Goal: Task Accomplishment & Management: Use online tool/utility

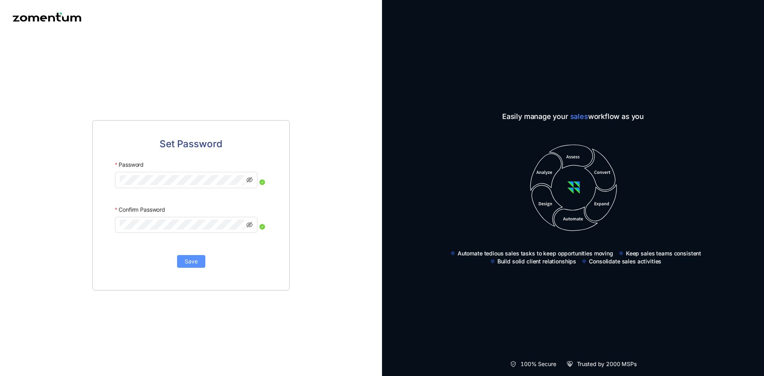
click at [185, 262] on span "Save" at bounding box center [191, 261] width 13 height 9
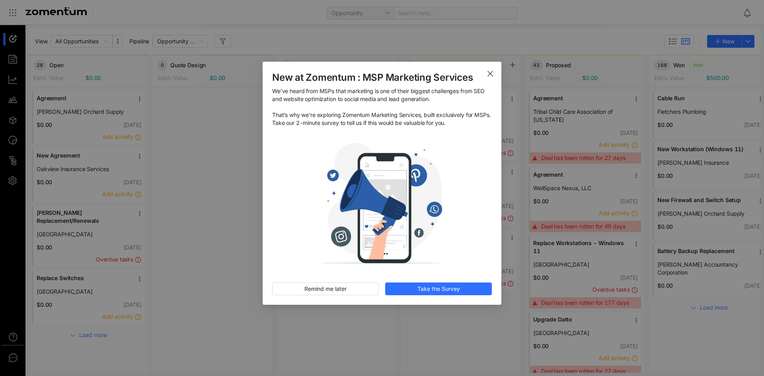
click at [492, 74] on icon "Close" at bounding box center [490, 73] width 6 height 6
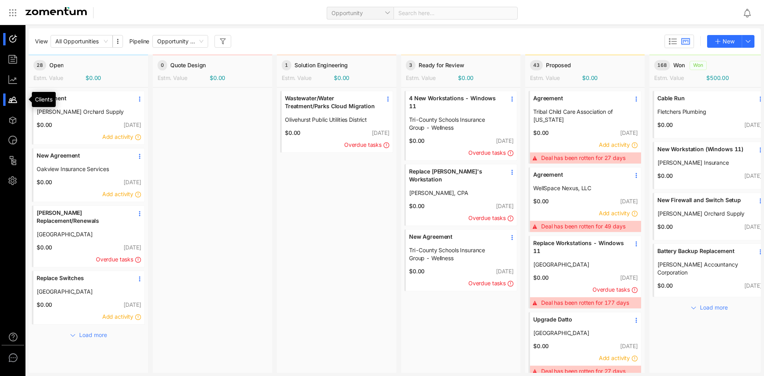
click at [14, 100] on div at bounding box center [16, 100] width 17 height 12
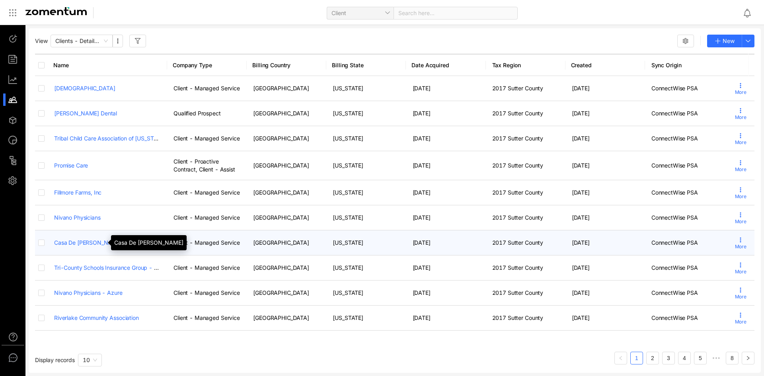
click at [74, 244] on link "Casa De Esperanza" at bounding box center [88, 242] width 68 height 7
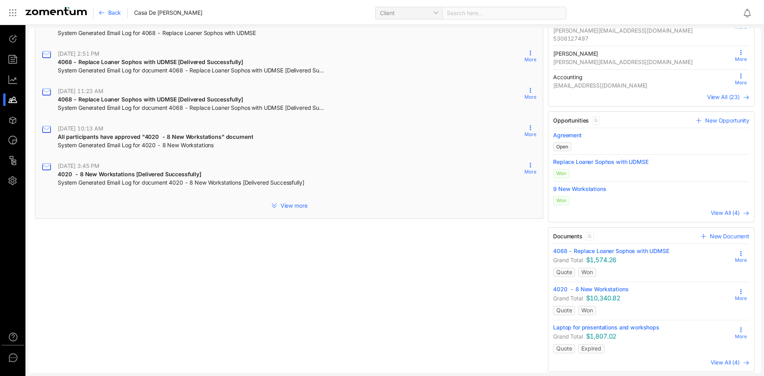
scroll to position [192, 0]
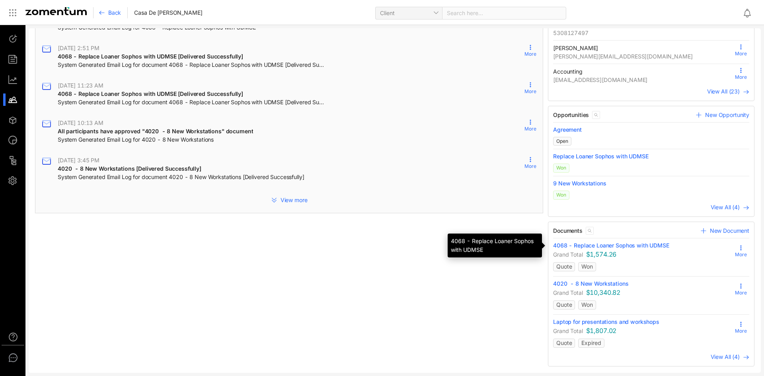
click at [566, 246] on span "4068 - Replace Loaner Sophos with UDMSE" at bounding box center [611, 246] width 116 height 8
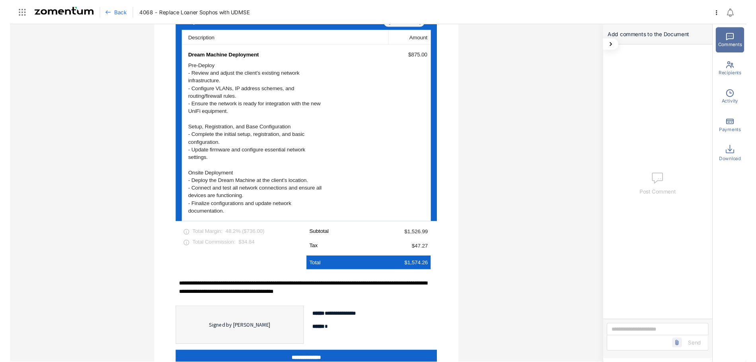
scroll to position [628, 0]
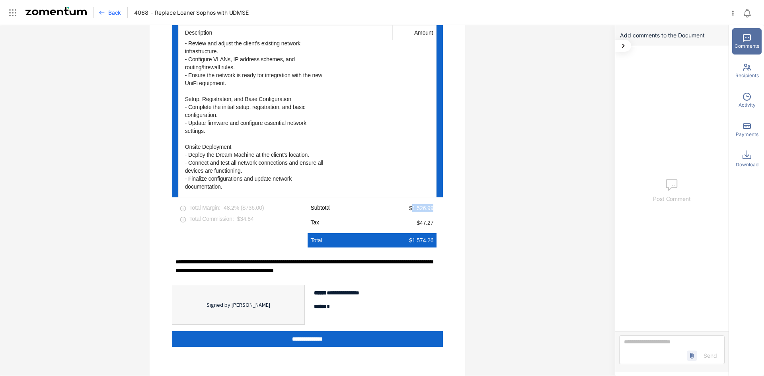
drag, startPoint x: 409, startPoint y: 193, endPoint x: 435, endPoint y: 193, distance: 25.9
click at [435, 201] on div "Total Margin : 48.2 % ( $736.00 ) Total Commission: $34.84 Subtotal $1,526.99 T…" at bounding box center [307, 224] width 271 height 47
click at [419, 219] on span "$47.27" at bounding box center [425, 223] width 17 height 8
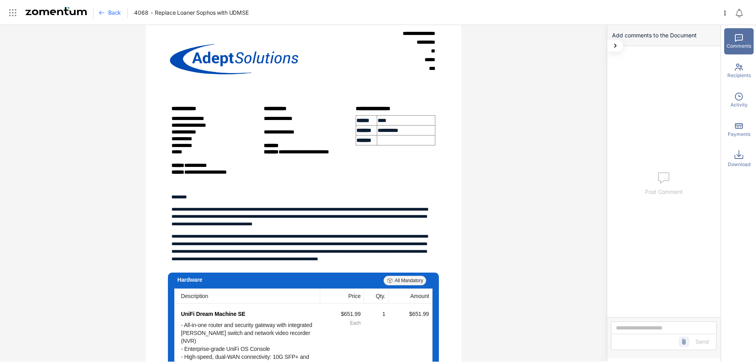
scroll to position [31, 0]
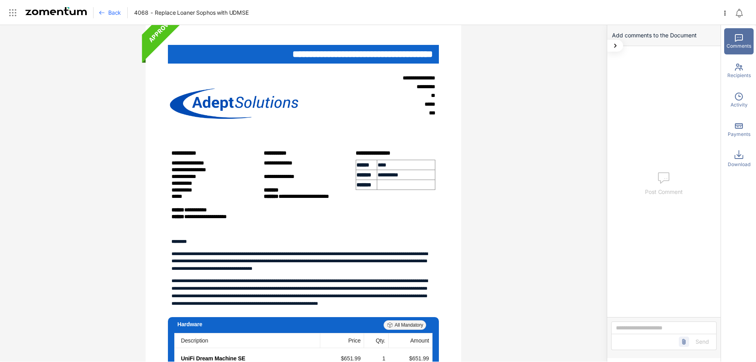
click at [110, 17] on div "Back" at bounding box center [113, 12] width 29 height 11
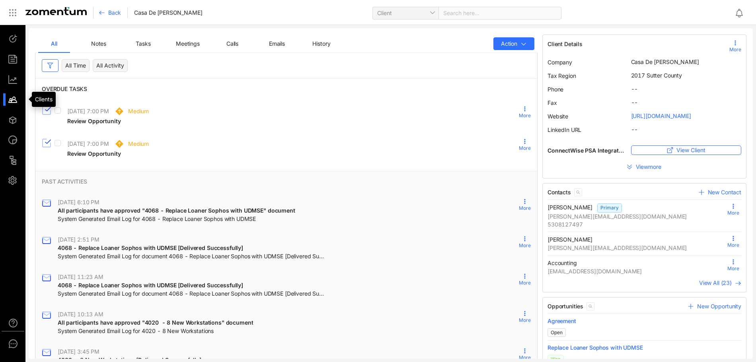
click at [10, 101] on div at bounding box center [16, 100] width 17 height 12
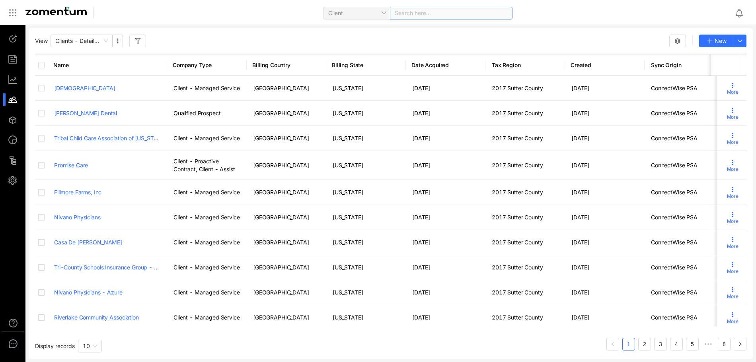
click at [431, 8] on div "Search here..." at bounding box center [451, 13] width 123 height 13
type input "*******"
click at [415, 35] on span "www.lasermanca.com" at bounding box center [425, 37] width 164 height 7
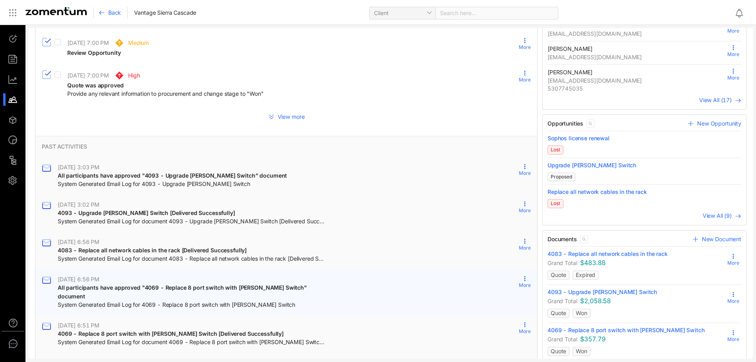
scroll to position [205, 0]
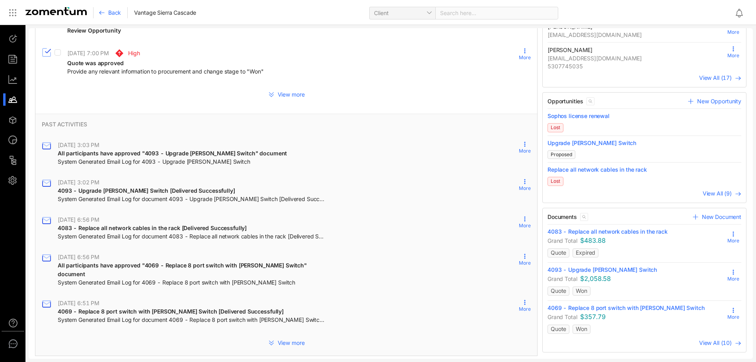
click at [714, 344] on span "View All (10)" at bounding box center [715, 343] width 33 height 7
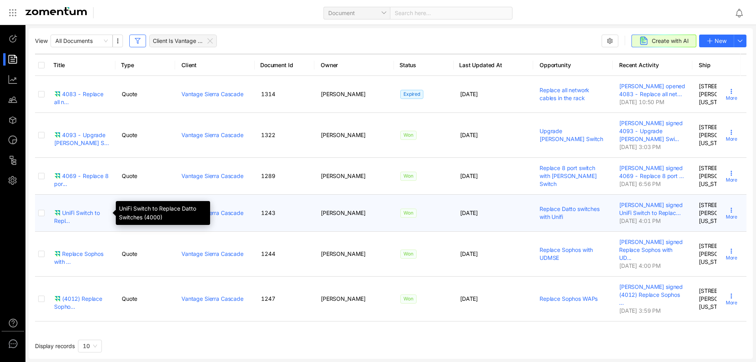
click at [69, 212] on div "UniFi Switch to Repl..." at bounding box center [81, 217] width 55 height 16
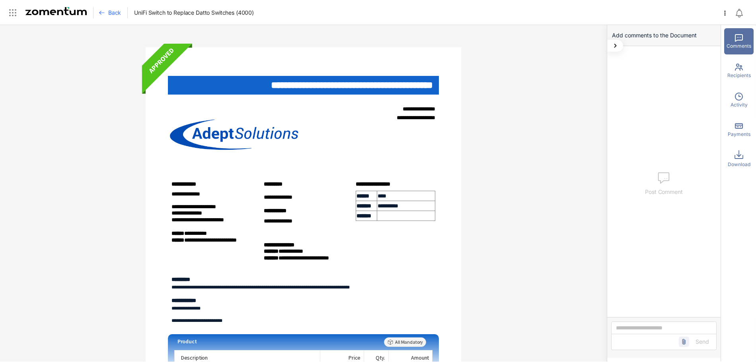
click at [111, 14] on span "Back" at bounding box center [114, 13] width 13 height 8
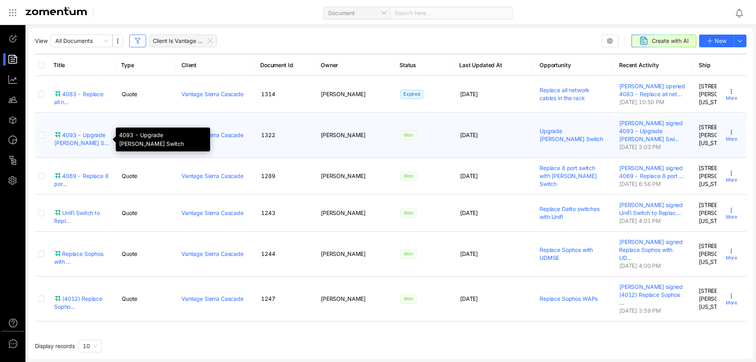
click at [80, 135] on div "4093 - Upgrade PoE S..." at bounding box center [81, 139] width 55 height 16
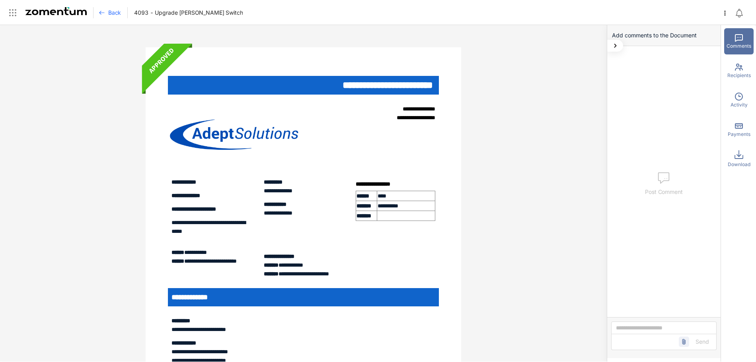
click at [106, 14] on div "Back" at bounding box center [113, 12] width 29 height 11
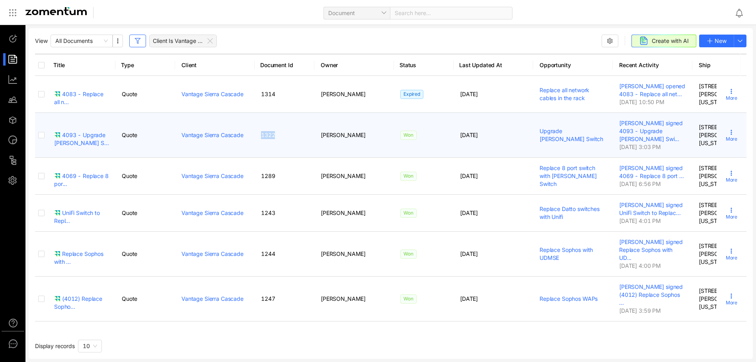
drag, startPoint x: 277, startPoint y: 137, endPoint x: 261, endPoint y: 136, distance: 15.9
click at [261, 136] on td "1322" at bounding box center [285, 135] width 60 height 45
copy td "1322"
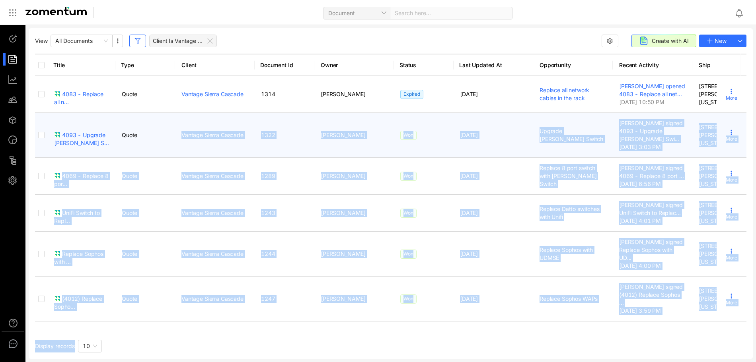
drag, startPoint x: 246, startPoint y: 138, endPoint x: 178, endPoint y: 140, distance: 68.1
click at [178, 140] on body "M Preferences Notifications Email Templates S Account Email Settings Users Supp…" at bounding box center [378, 181] width 756 height 362
click at [178, 144] on td "Vantage Sierra Cascade" at bounding box center [215, 135] width 80 height 45
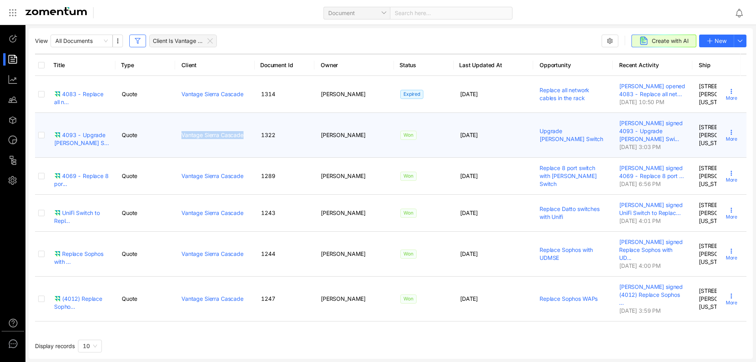
drag, startPoint x: 179, startPoint y: 144, endPoint x: 244, endPoint y: 138, distance: 64.7
click at [244, 138] on td "Vantage Sierra Cascade" at bounding box center [215, 135] width 80 height 45
copy link "Vantage Sierra Cascade"
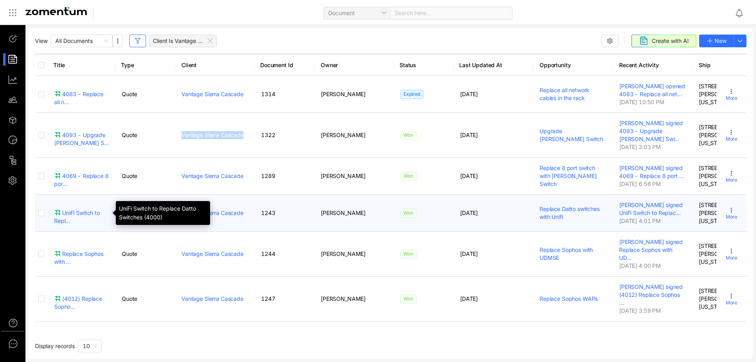
click at [86, 213] on div "UniFi Switch to Repl..." at bounding box center [81, 217] width 55 height 16
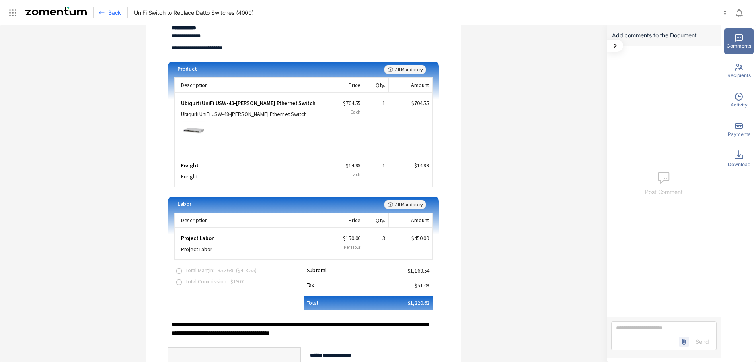
scroll to position [279, 0]
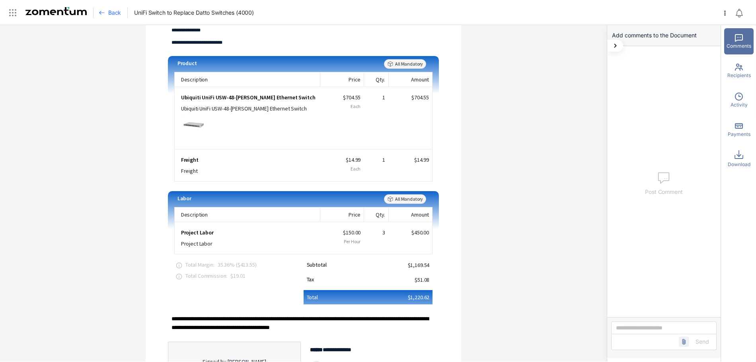
click at [116, 15] on span "Back" at bounding box center [114, 13] width 13 height 8
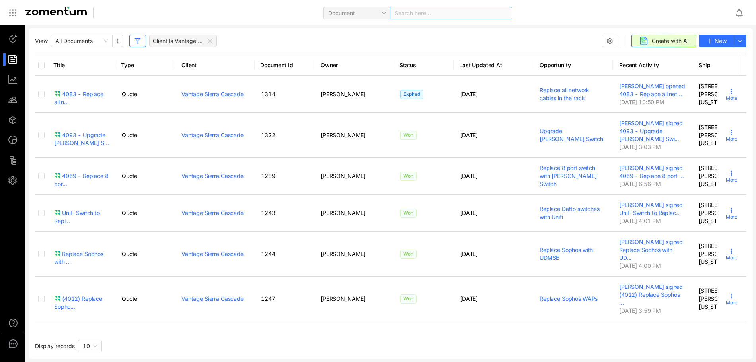
click at [411, 14] on div "Search here..." at bounding box center [451, 13] width 123 height 13
type input "*****"
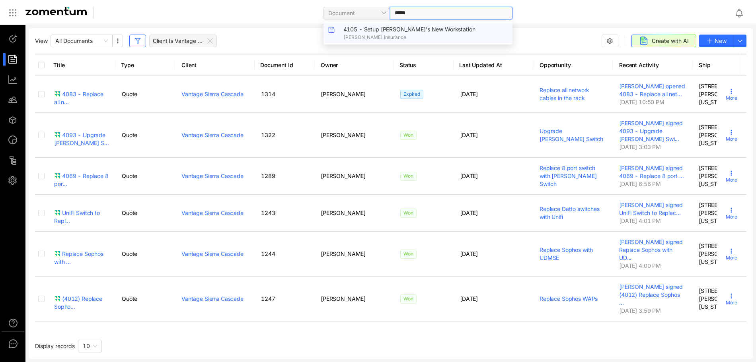
click at [371, 34] on span "David Crother Insurance" at bounding box center [425, 37] width 164 height 7
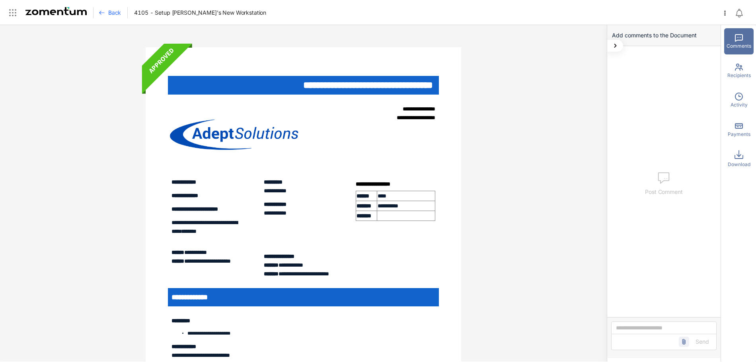
click at [105, 14] on icon at bounding box center [102, 13] width 6 height 6
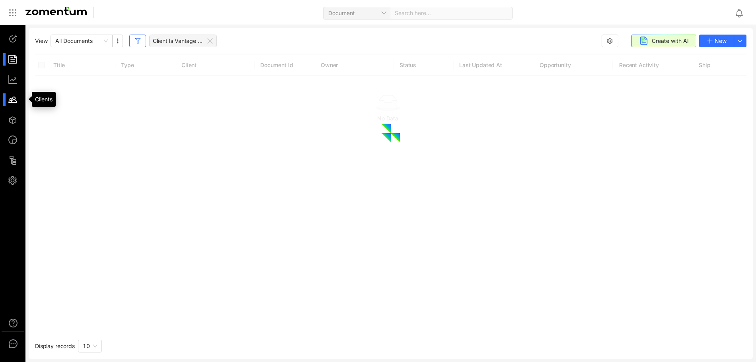
click at [13, 100] on div at bounding box center [16, 100] width 17 height 12
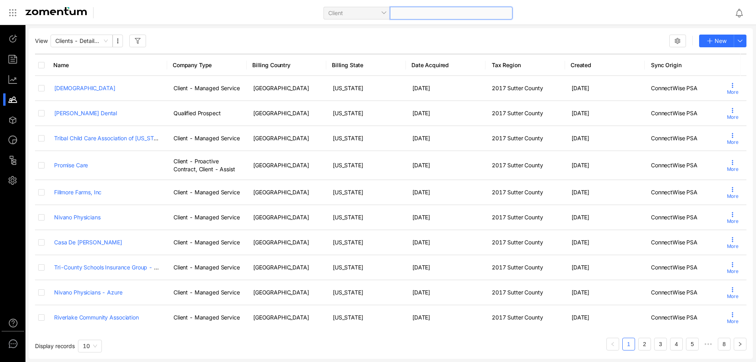
click at [440, 12] on div at bounding box center [451, 13] width 123 height 13
type input "*****"
click at [356, 56] on span "Yuba City" at bounding box center [425, 57] width 164 height 7
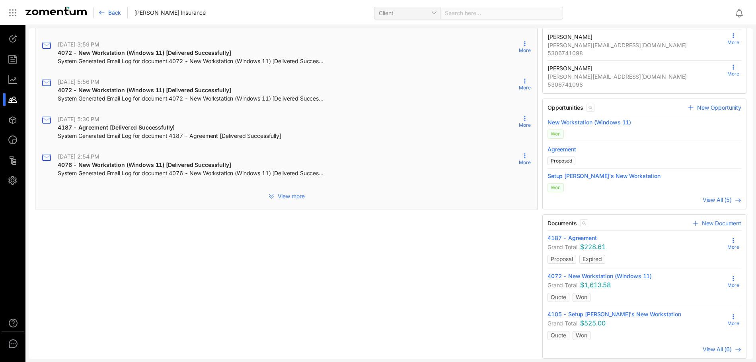
scroll to position [177, 0]
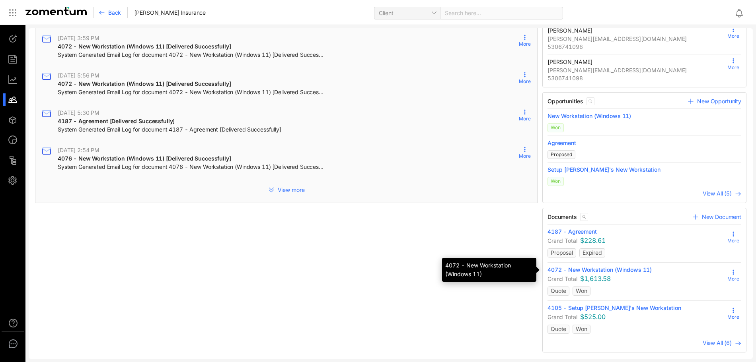
click at [583, 271] on span "4072 - New Workstation (Windows 11)" at bounding box center [599, 270] width 104 height 8
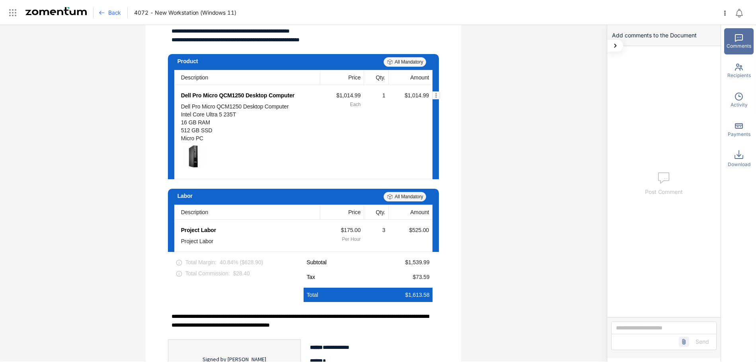
scroll to position [358, 0]
